Goal: Navigation & Orientation: Find specific page/section

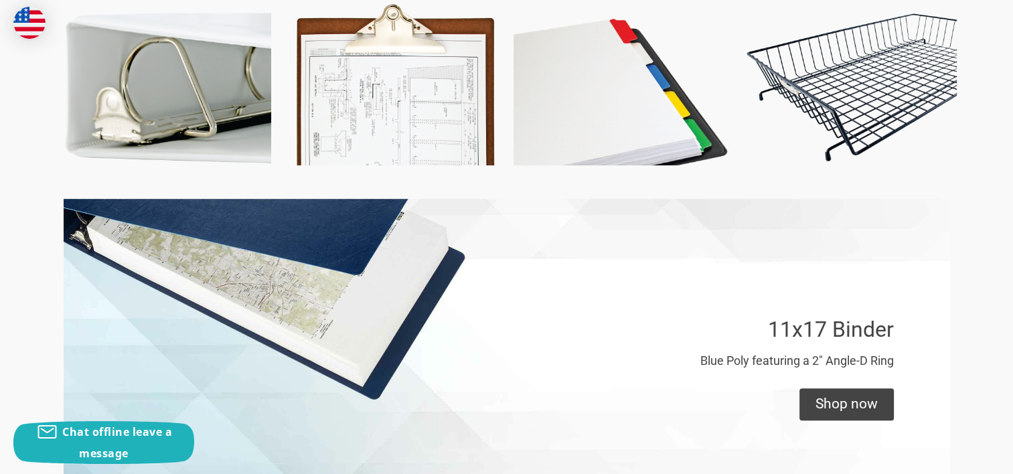
scroll to position [535, 0]
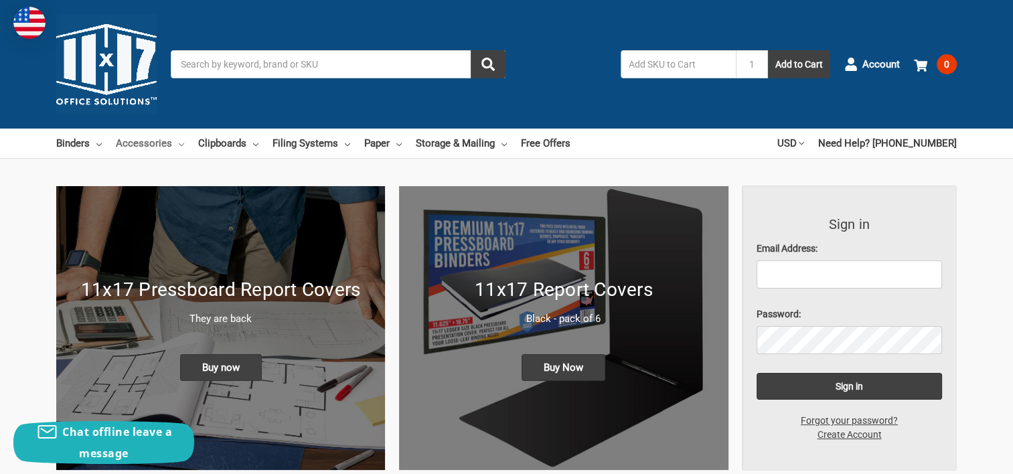
click at [153, 142] on link "Accessories" at bounding box center [150, 143] width 68 height 29
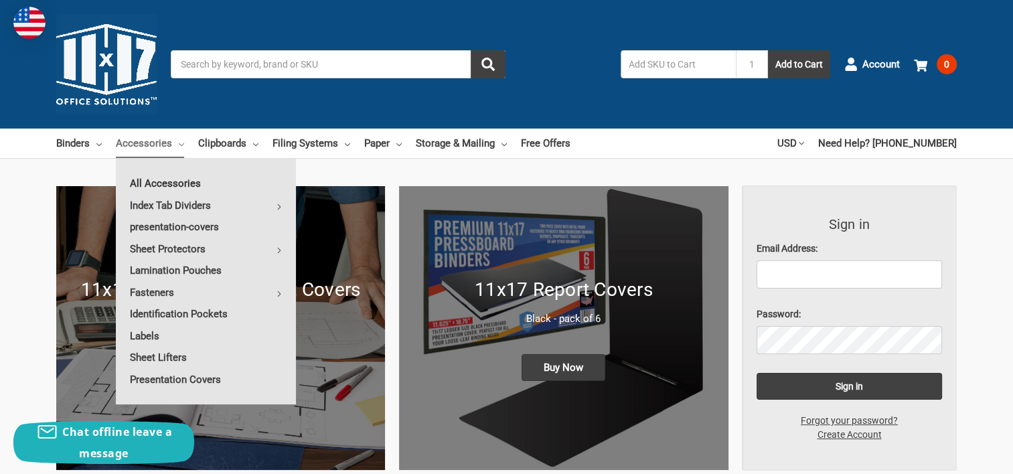
click at [162, 180] on link "All Accessories" at bounding box center [206, 183] width 180 height 21
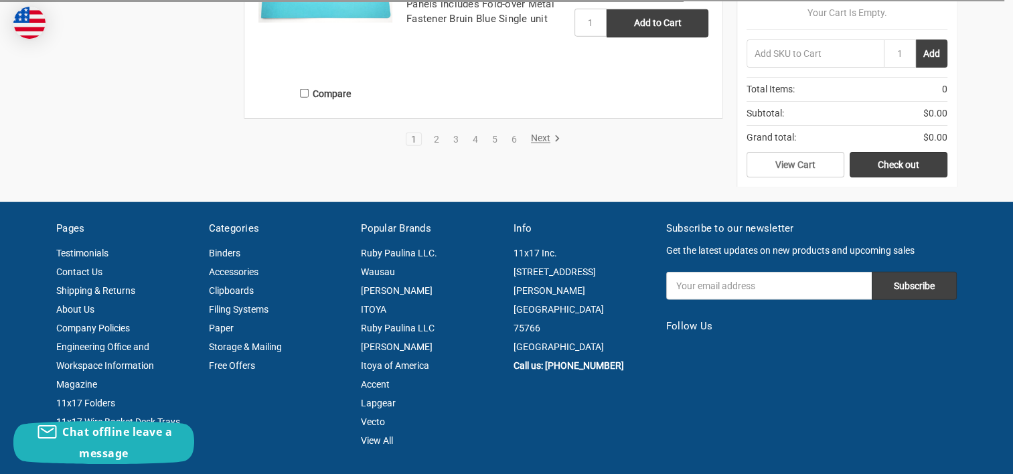
scroll to position [3072, 0]
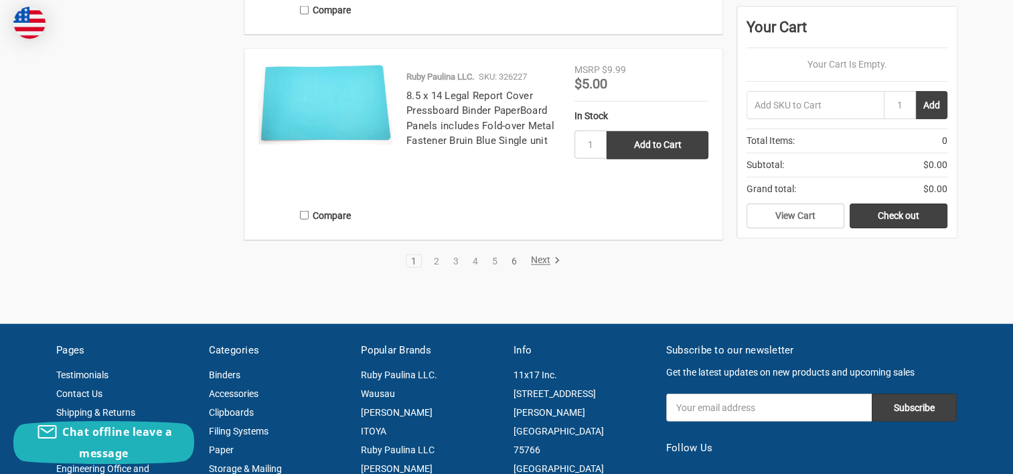
click at [507, 261] on link "6" at bounding box center [514, 260] width 15 height 9
